Goal: Task Accomplishment & Management: Manage account settings

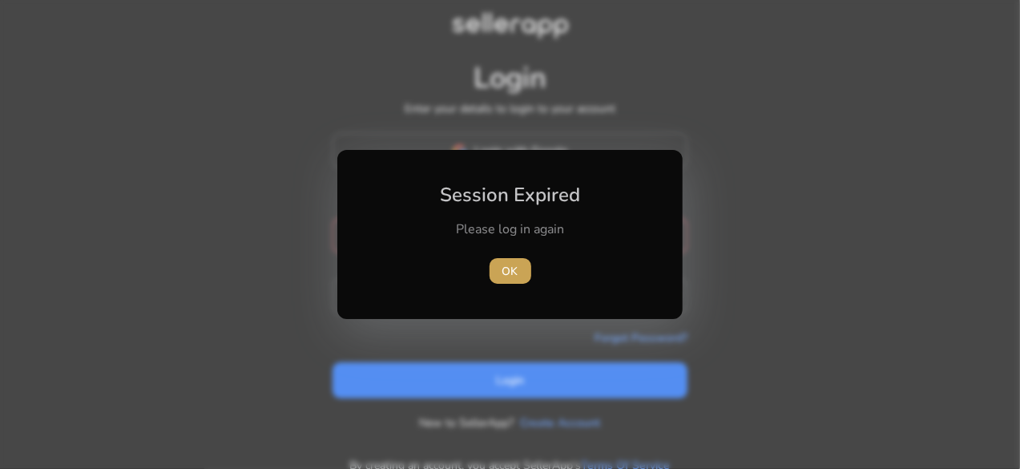
click at [517, 273] on span "OK" at bounding box center [510, 271] width 16 height 17
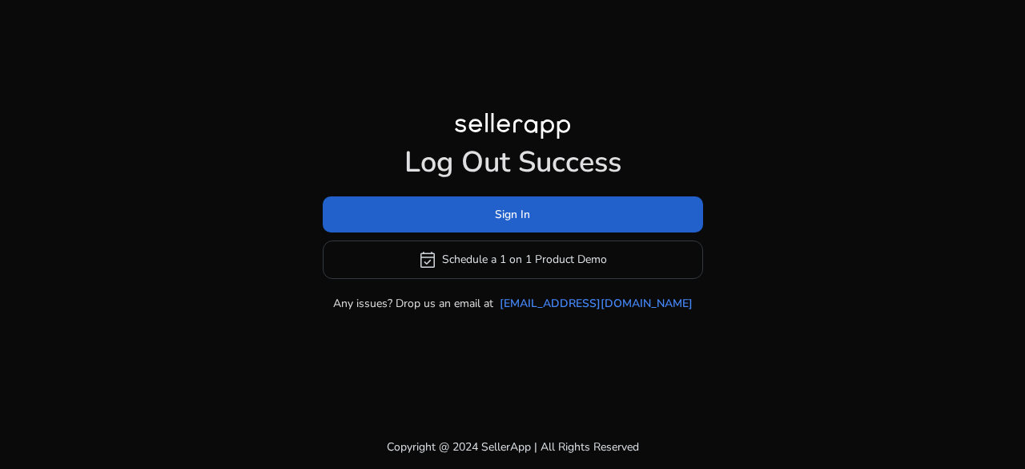
click at [522, 212] on span "Sign In" at bounding box center [512, 214] width 35 height 17
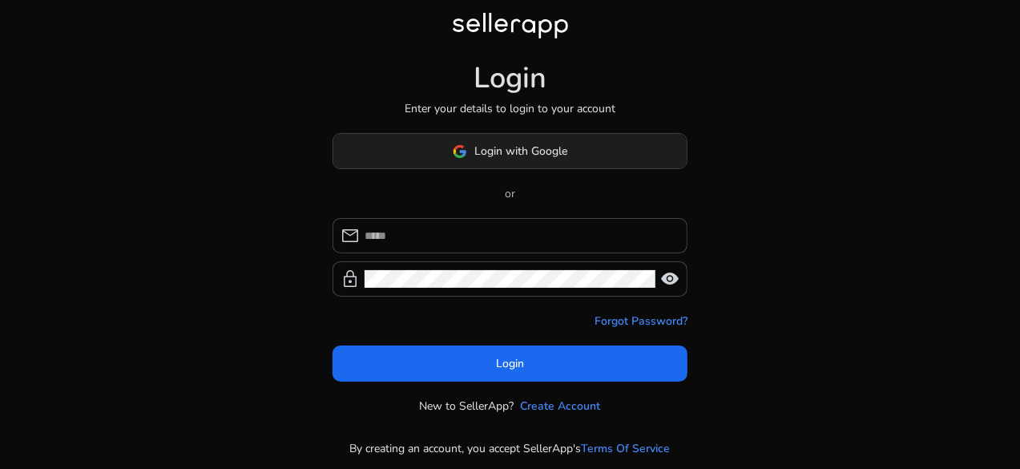
click at [514, 146] on span "Login with Google" at bounding box center [521, 151] width 93 height 17
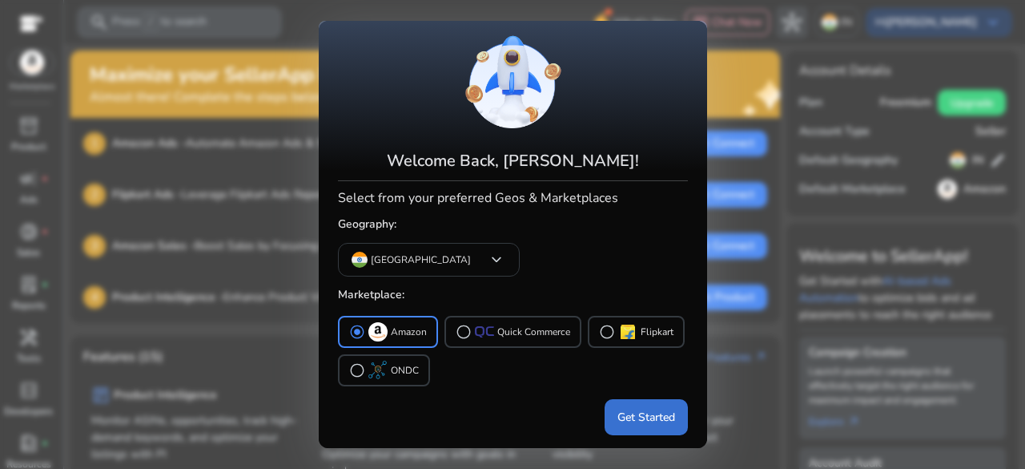
click at [631, 413] on span "Get Started" at bounding box center [647, 417] width 58 height 17
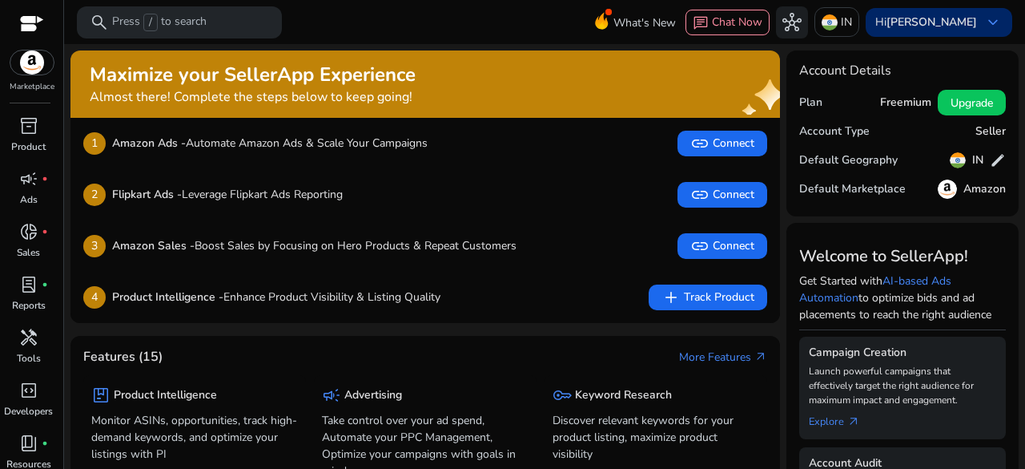
click at [990, 21] on span "keyboard_arrow_down" at bounding box center [993, 22] width 19 height 19
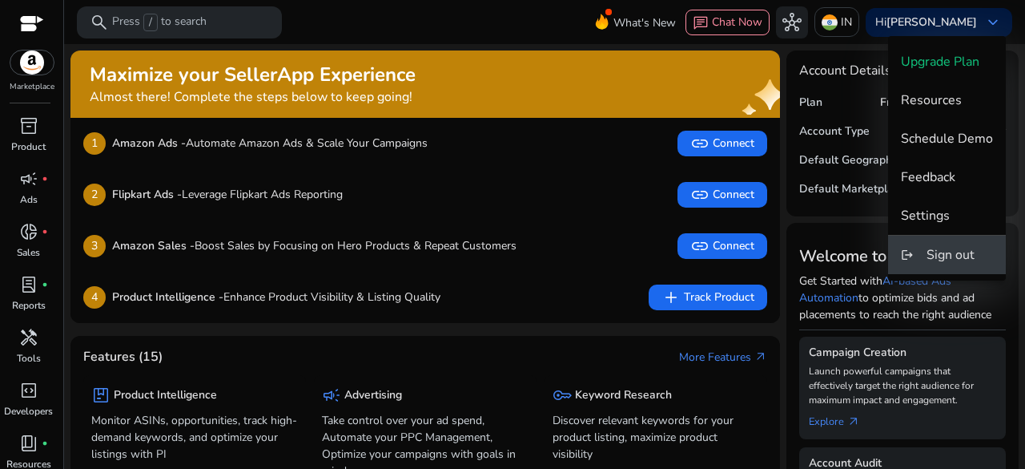
click at [945, 258] on span "Sign out" at bounding box center [951, 255] width 48 height 18
